Goal: Check status: Check status

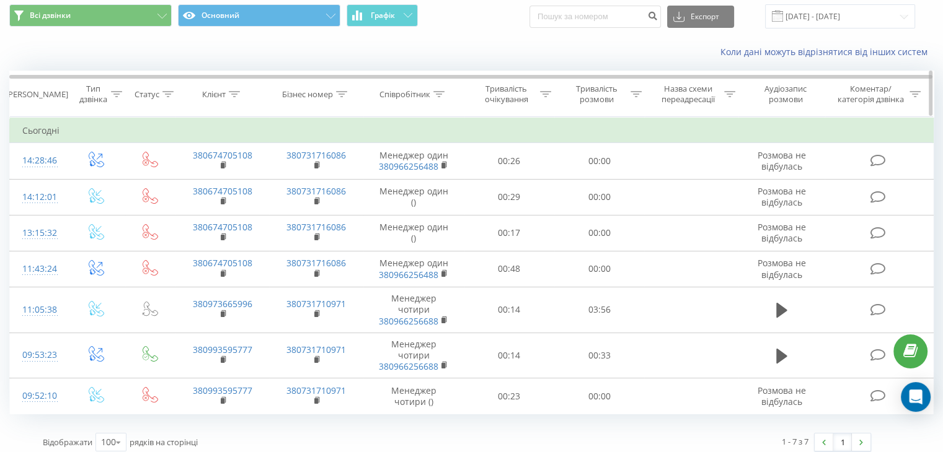
scroll to position [44, 0]
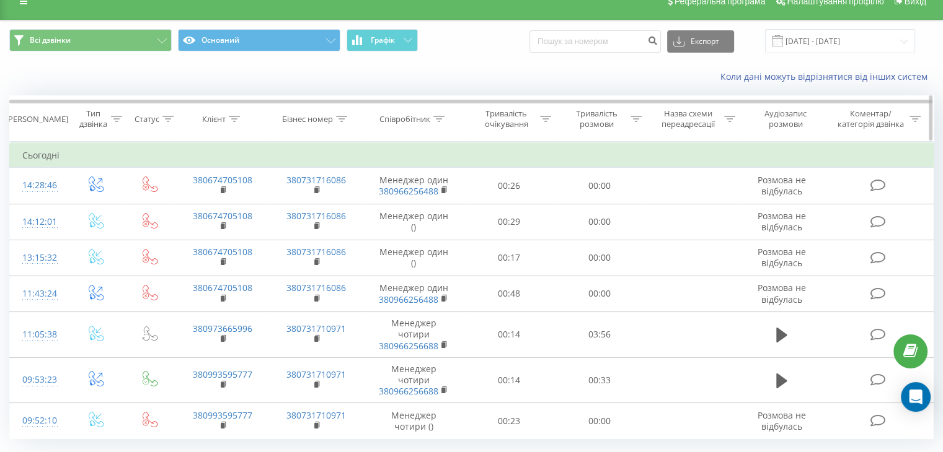
scroll to position [19, 0]
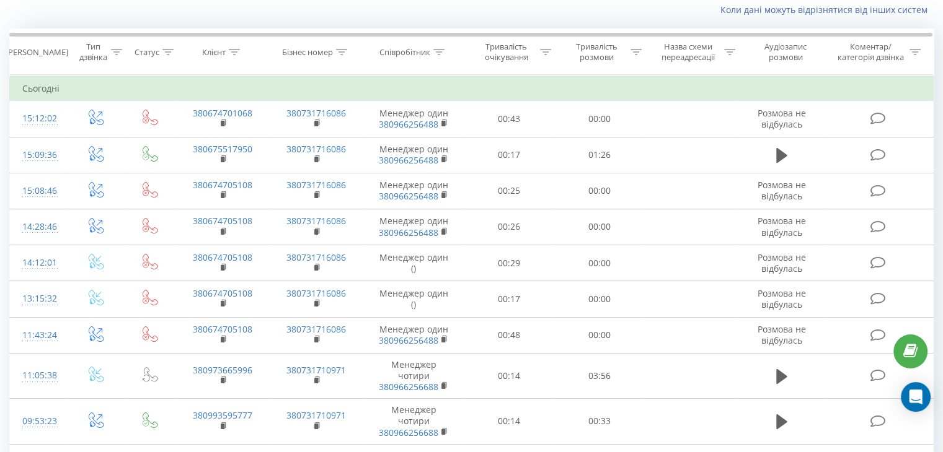
scroll to position [92, 0]
